Goal: Find specific page/section: Find specific page/section

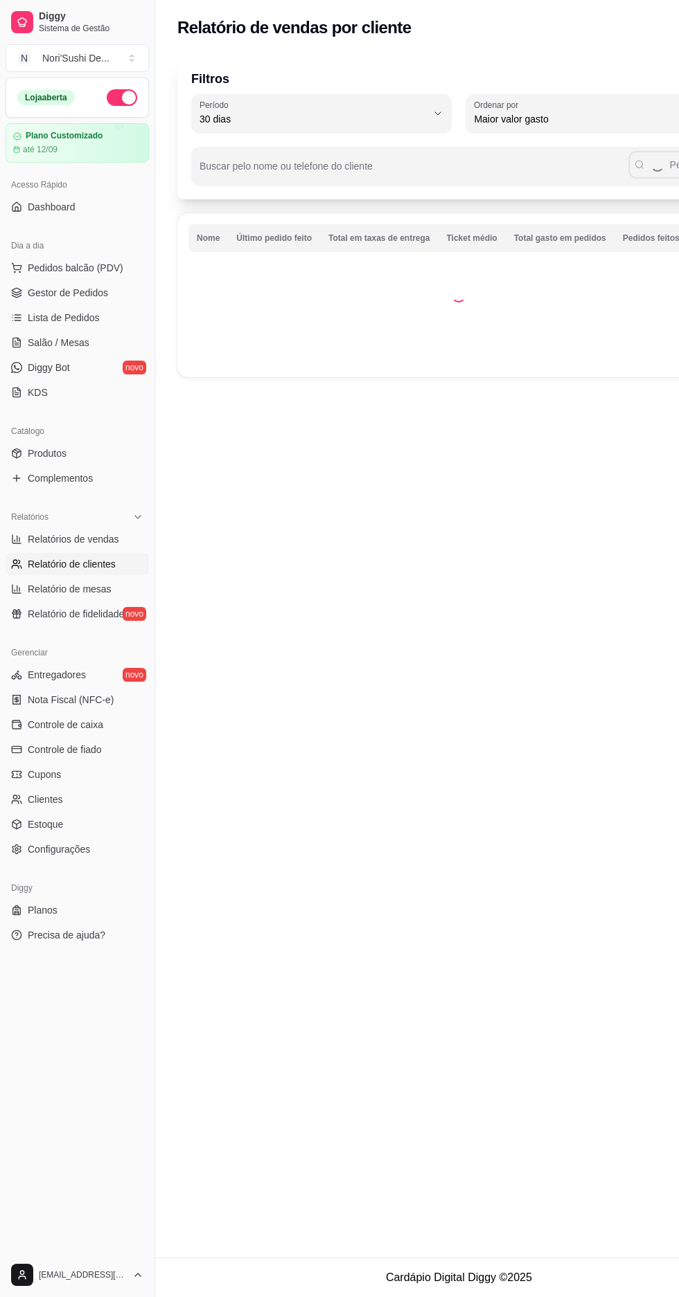
select select "30"
select select "HIGHEST_TOTAL_SPENT_WITH_ORDERS"
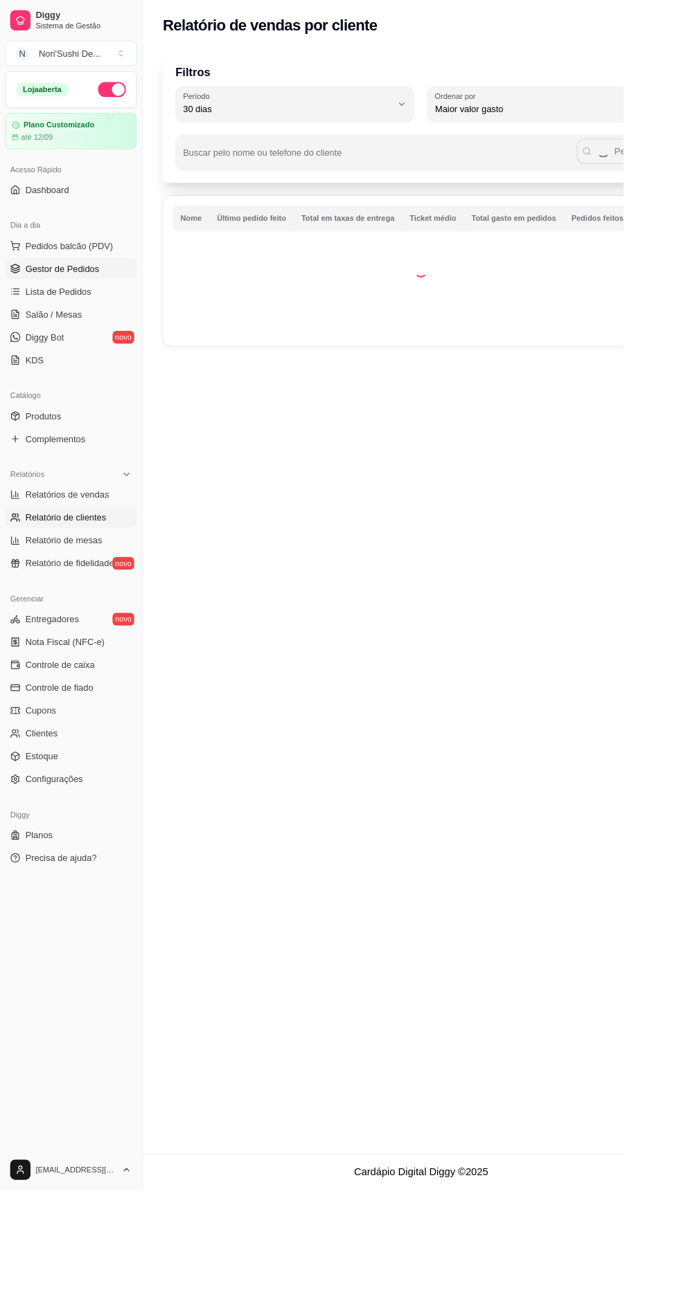
click at [42, 285] on link "Gestor de Pedidos" at bounding box center [77, 293] width 143 height 22
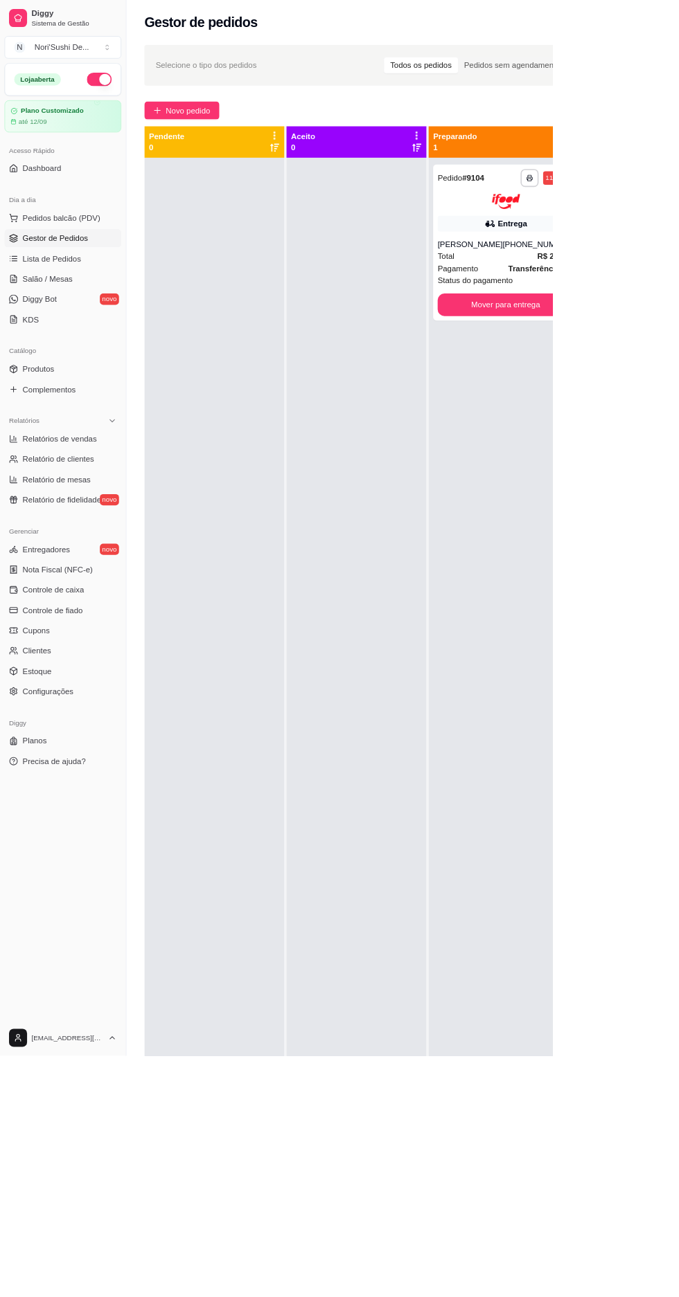
click at [678, 1297] on iframe at bounding box center [339, 648] width 679 height 1297
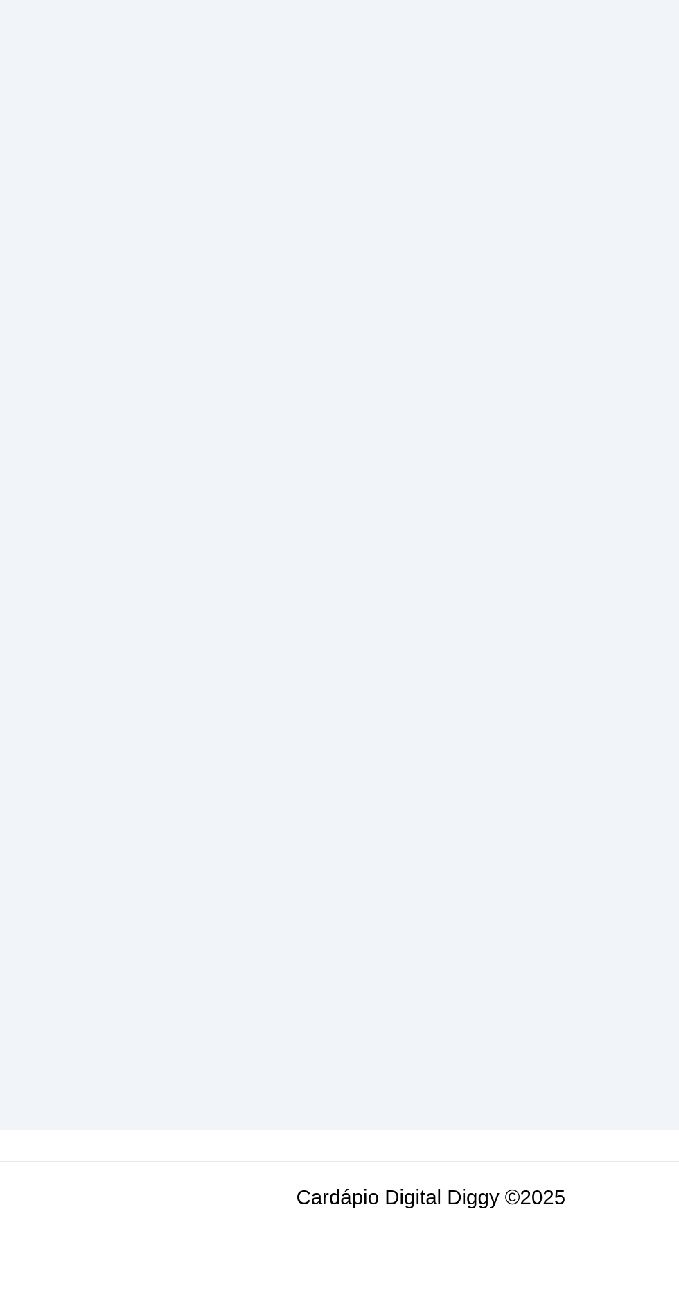
scroll to position [254, 0]
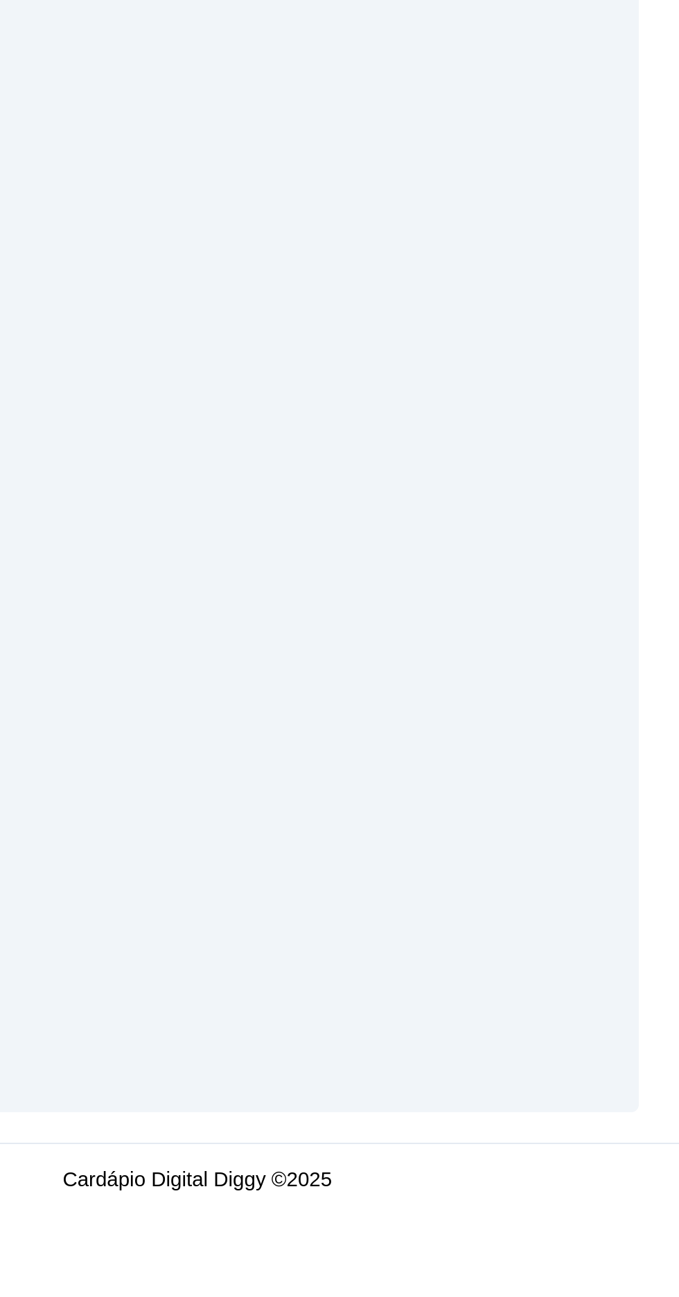
click at [580, 1297] on iframe at bounding box center [339, 648] width 679 height 1297
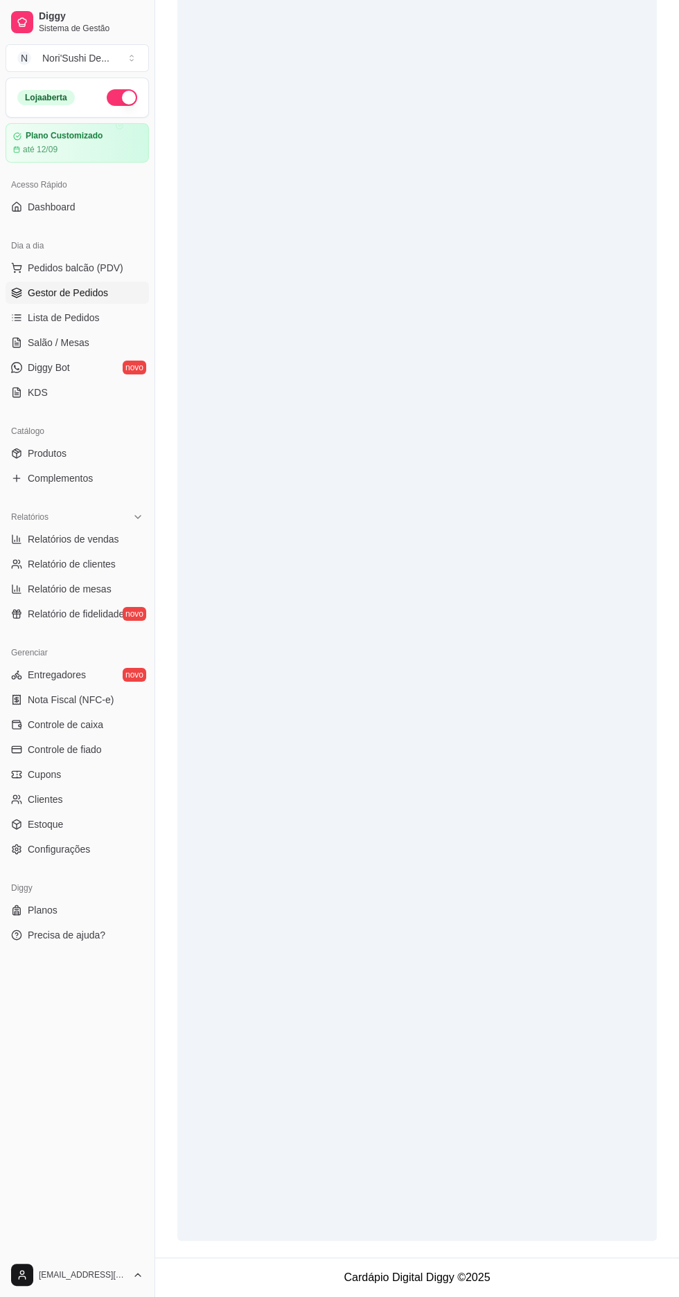
scroll to position [0, 0]
